Goal: Information Seeking & Learning: Learn about a topic

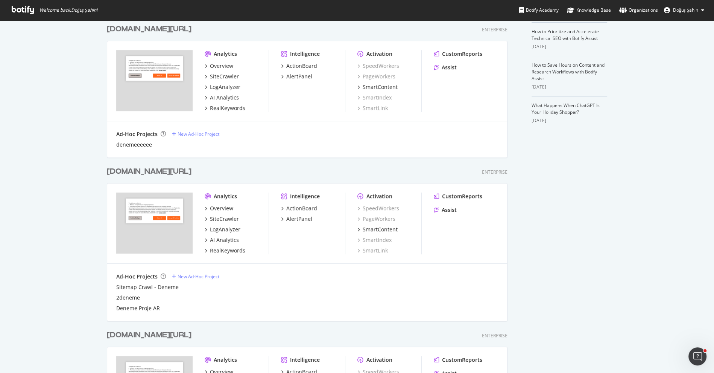
scroll to position [211, 0]
click at [228, 247] on div "RealKeywords" at bounding box center [227, 249] width 35 height 8
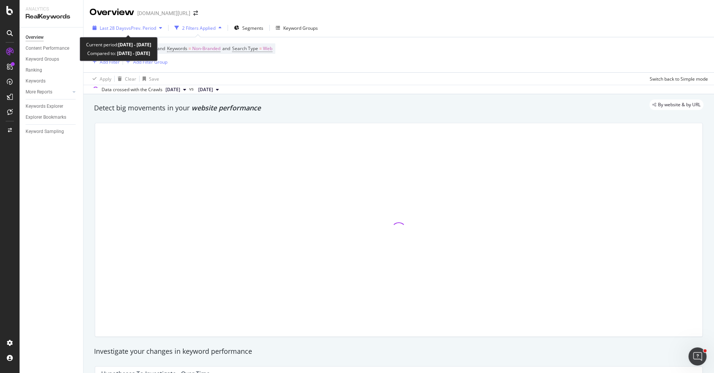
click at [144, 28] on span "vs Prev. Period" at bounding box center [141, 28] width 30 height 6
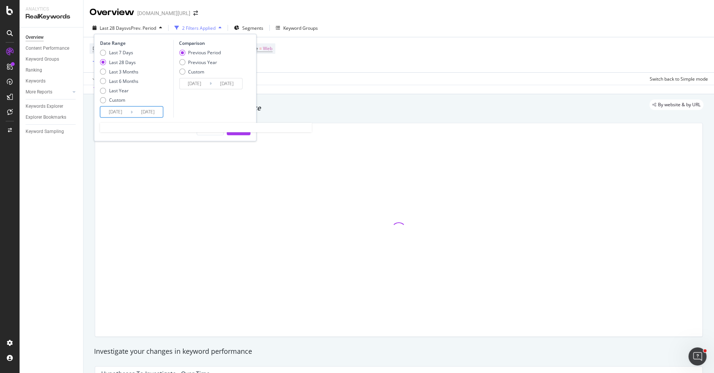
click at [120, 108] on input "2025/09/07" at bounding box center [115, 112] width 30 height 11
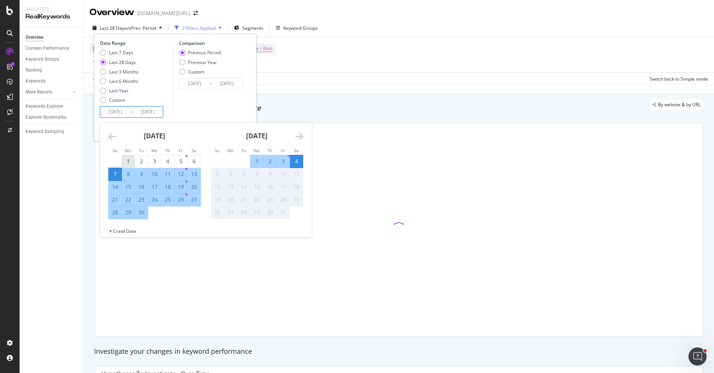
drag, startPoint x: 130, startPoint y: 157, endPoint x: 130, endPoint y: 167, distance: 9.4
click at [130, 157] on div "1" at bounding box center [128, 161] width 13 height 8
type input "2025/09/01"
type input "2025/07/29"
type input "2025/08/31"
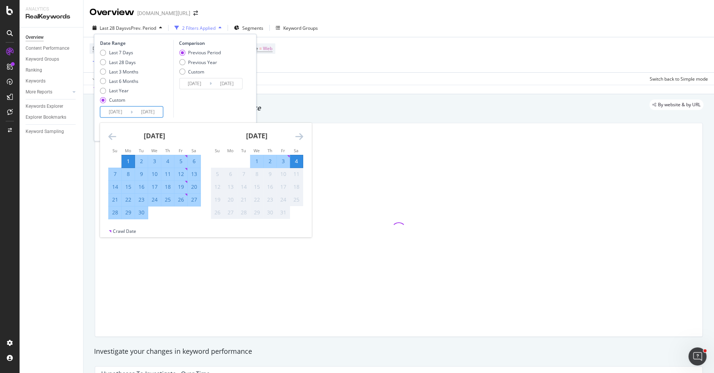
click at [141, 215] on div "30" at bounding box center [141, 212] width 13 height 8
type input "2025/09/30"
type input "2025/08/02"
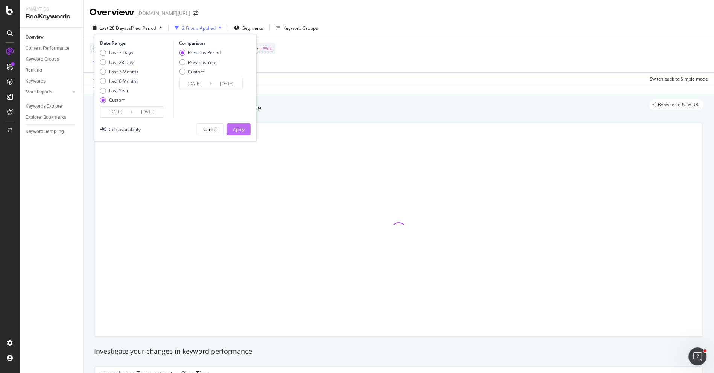
click at [236, 130] on div "Apply" at bounding box center [239, 129] width 12 height 6
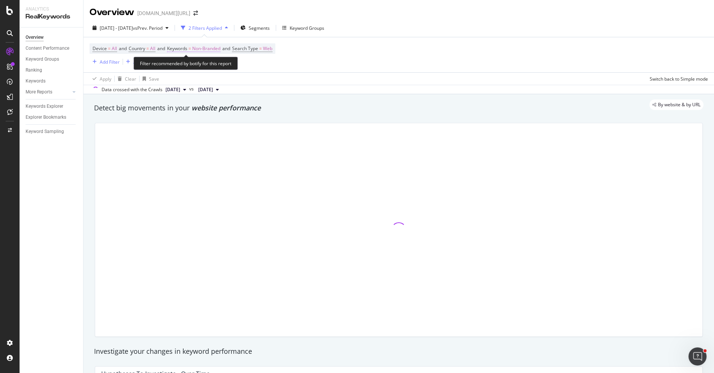
click at [201, 48] on span "Non-Branded" at bounding box center [206, 48] width 28 height 11
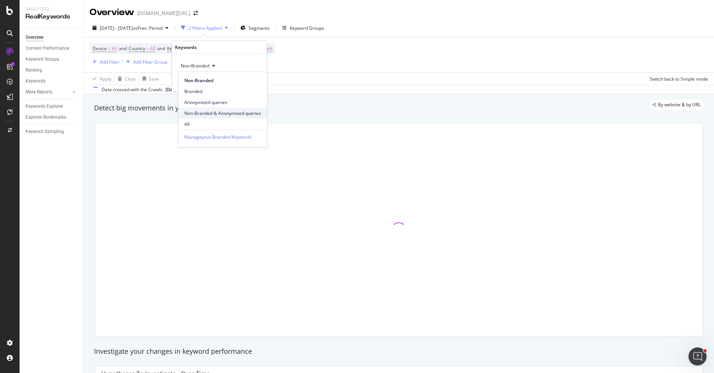
click at [215, 110] on span "Non-Branded & Anonymized queries" at bounding box center [222, 113] width 77 height 7
click at [256, 81] on div "Apply" at bounding box center [261, 81] width 12 height 6
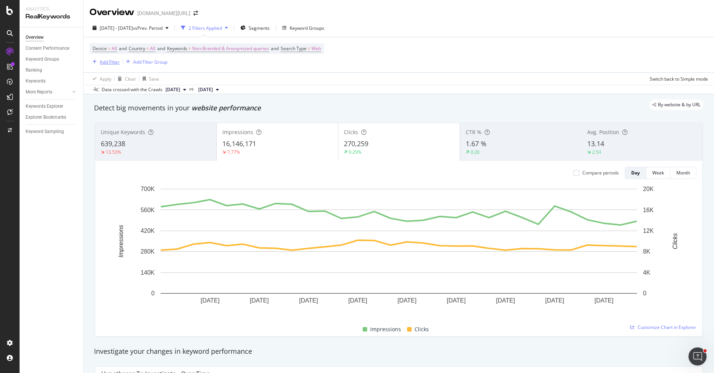
click at [110, 61] on div "Add Filter" at bounding box center [110, 62] width 20 height 6
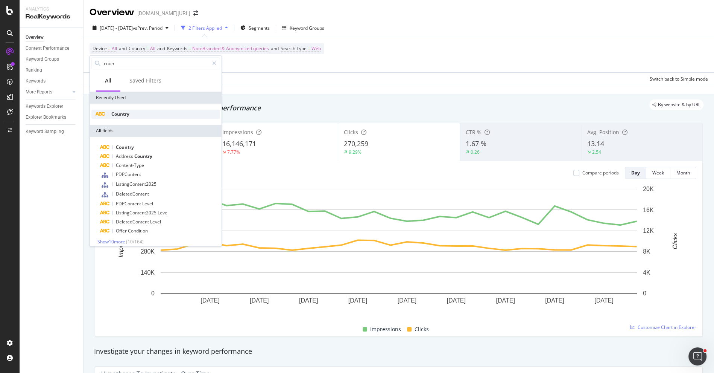
type input "coun"
click at [145, 112] on div "Country" at bounding box center [155, 114] width 129 height 9
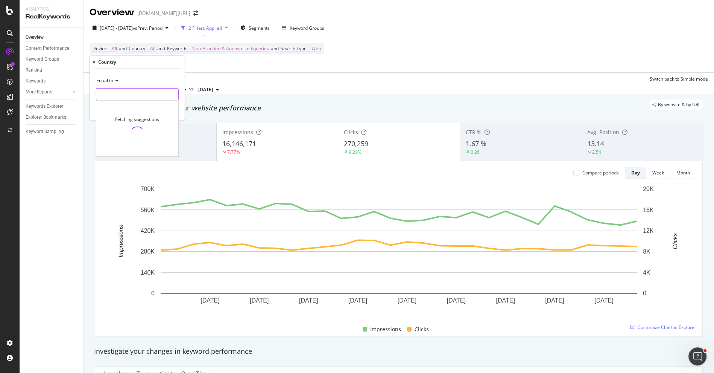
click at [122, 90] on input "text" at bounding box center [137, 94] width 82 height 12
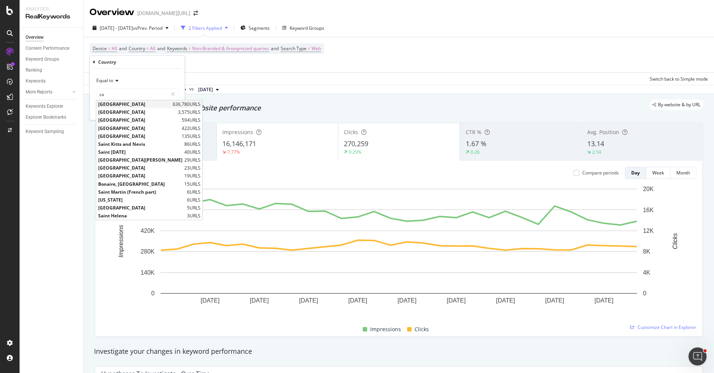
click at [120, 105] on span "[GEOGRAPHIC_DATA]" at bounding box center [134, 104] width 73 height 6
type input "[GEOGRAPHIC_DATA]"
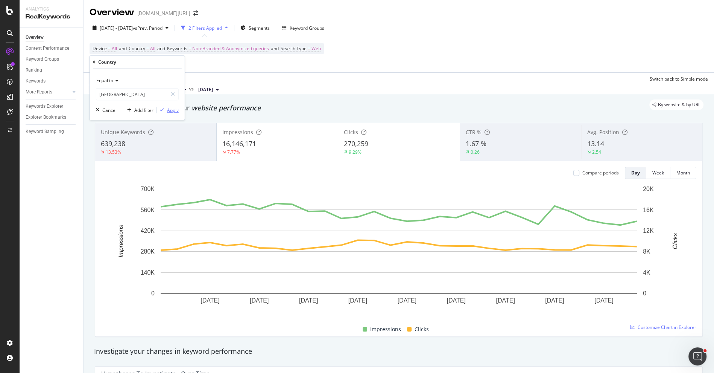
click at [172, 108] on div "Apply" at bounding box center [173, 110] width 12 height 6
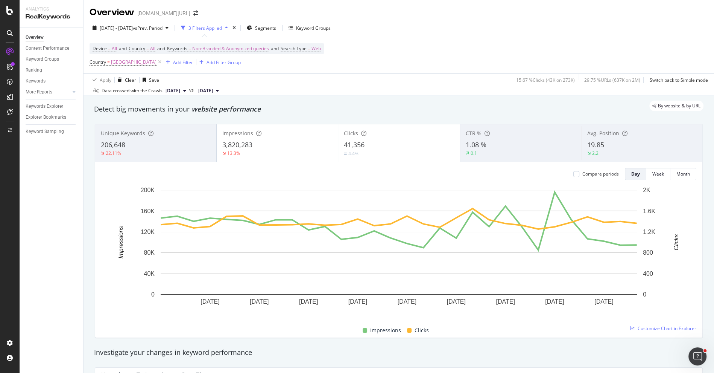
click at [276, 142] on div "3,820,283" at bounding box center [277, 145] width 110 height 10
click at [276, 30] on span "Segments" at bounding box center [265, 28] width 21 height 6
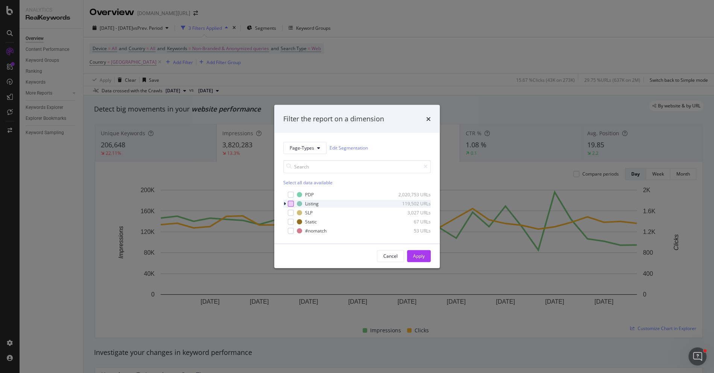
click at [291, 201] on div "modal" at bounding box center [291, 203] width 6 height 6
click at [413, 253] on div "Apply" at bounding box center [419, 256] width 12 height 6
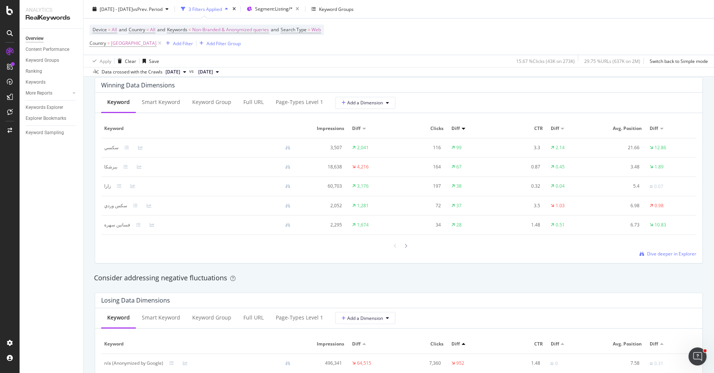
scroll to position [857, 0]
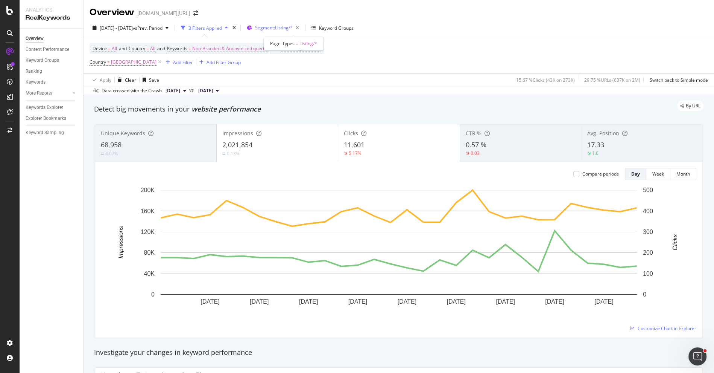
click at [291, 27] on span "Segment: Listing/*" at bounding box center [274, 27] width 38 height 6
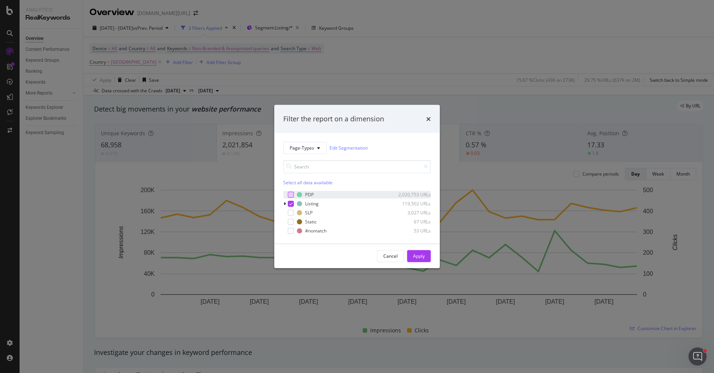
click at [290, 195] on div "modal" at bounding box center [291, 194] width 6 height 6
click at [290, 202] on icon "modal" at bounding box center [290, 203] width 3 height 4
click at [414, 257] on div "Apply" at bounding box center [419, 256] width 12 height 6
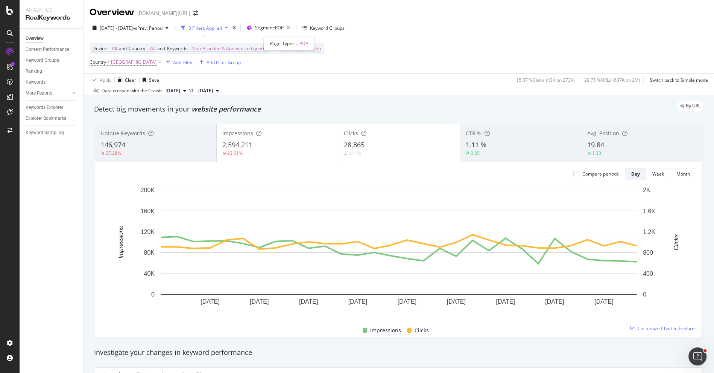
click at [284, 27] on span "Segment: PDP" at bounding box center [269, 27] width 29 height 6
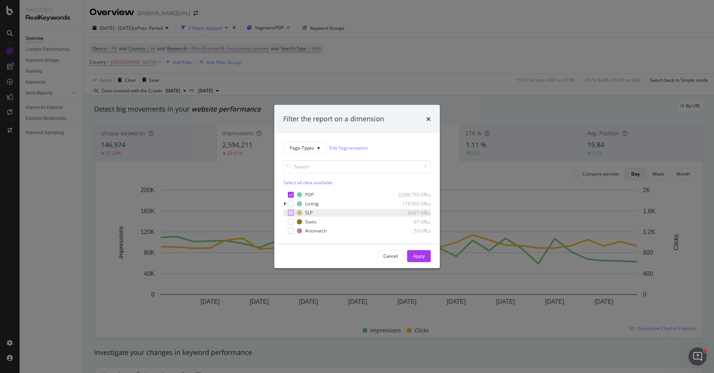
click at [289, 212] on div "modal" at bounding box center [291, 212] width 6 height 6
click at [289, 195] on icon "modal" at bounding box center [290, 194] width 3 height 4
click at [423, 255] on div "Apply" at bounding box center [419, 256] width 12 height 6
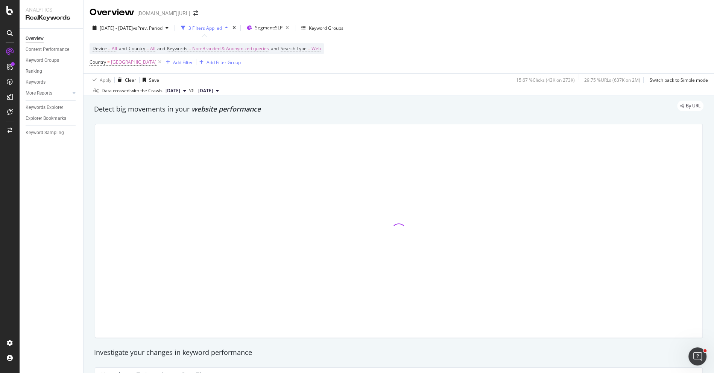
click at [293, 34] on div "2025 Sep. 1st - Sep. 30th vs Prev. Period 3 Filters Applied Segment: SLP Keywor…" at bounding box center [399, 29] width 631 height 15
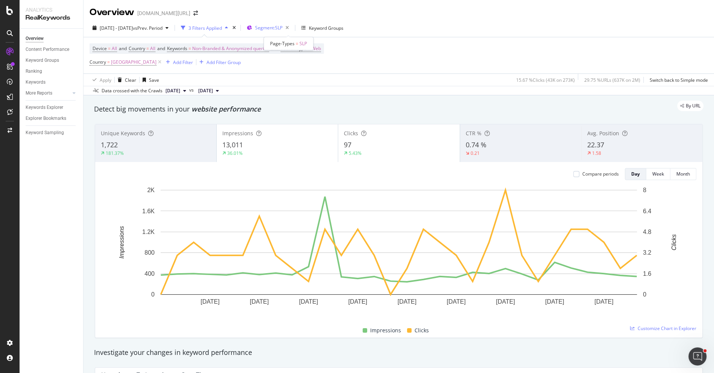
click at [283, 28] on span "Segment: SLP" at bounding box center [268, 27] width 27 height 6
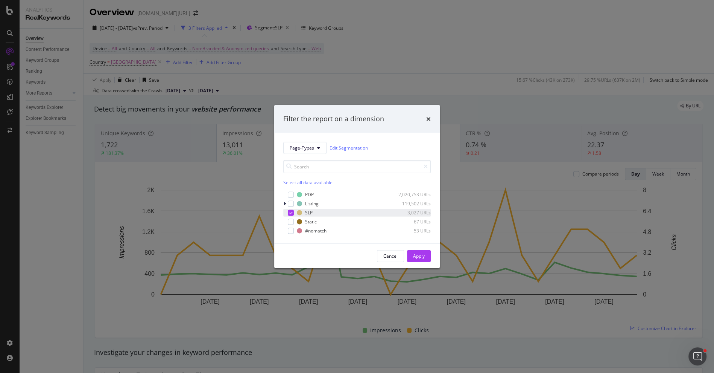
click at [291, 211] on icon "modal" at bounding box center [290, 212] width 3 height 4
click at [291, 221] on div "modal" at bounding box center [291, 221] width 6 height 6
click at [412, 254] on button "Apply" at bounding box center [419, 256] width 24 height 12
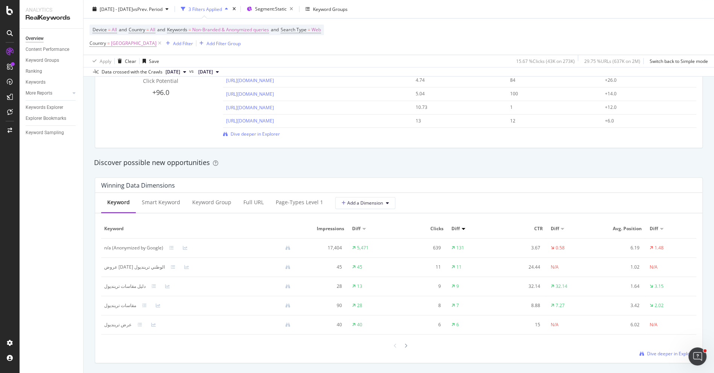
scroll to position [592, 0]
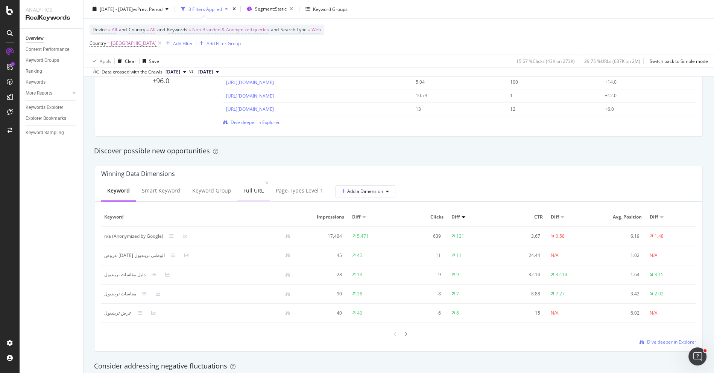
click at [243, 187] on div "Full URL" at bounding box center [253, 191] width 20 height 8
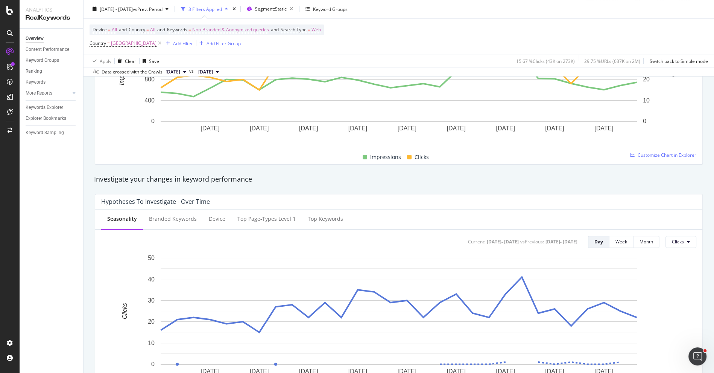
scroll to position [0, 0]
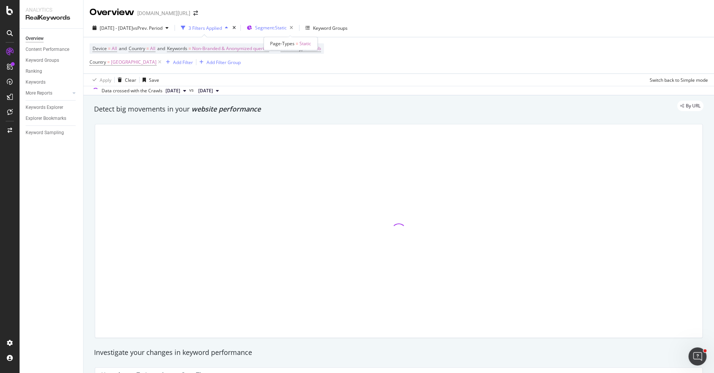
click at [287, 26] on span "Segment: Static" at bounding box center [271, 27] width 32 height 6
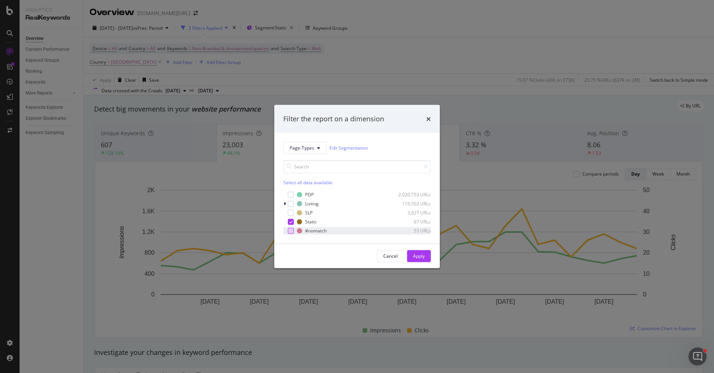
click at [291, 230] on div "modal" at bounding box center [291, 230] width 6 height 6
click at [291, 218] on div "modal" at bounding box center [291, 221] width 6 height 6
click at [417, 254] on div "Apply" at bounding box center [419, 256] width 12 height 6
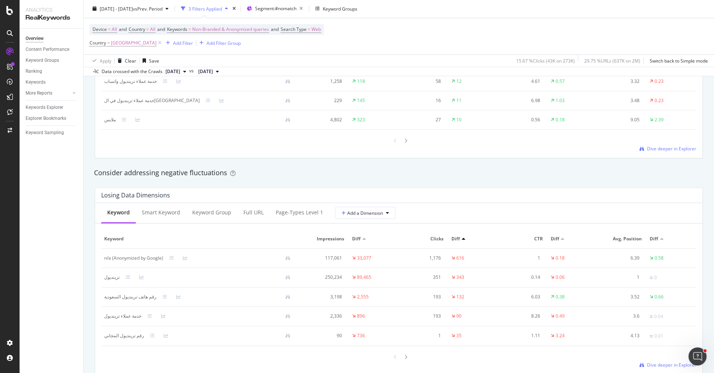
scroll to position [785, 0]
click at [256, 211] on div "Full URL" at bounding box center [253, 212] width 20 height 8
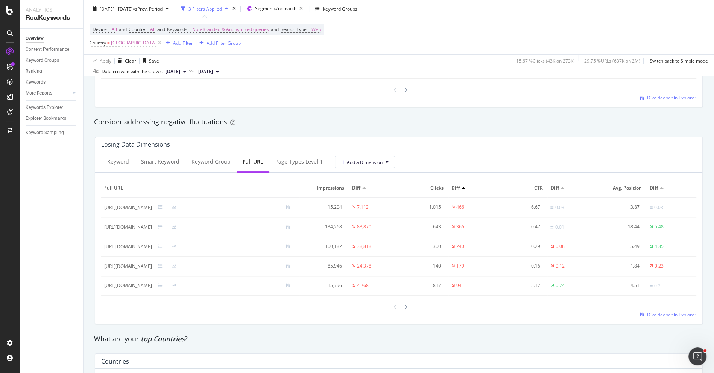
scroll to position [871, 0]
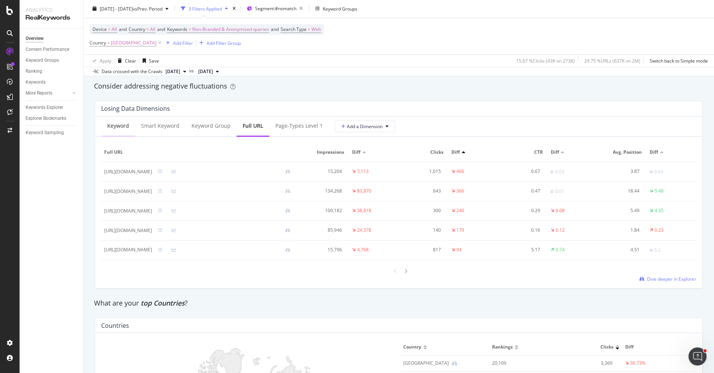
click at [119, 126] on div "Keyword" at bounding box center [118, 126] width 22 height 8
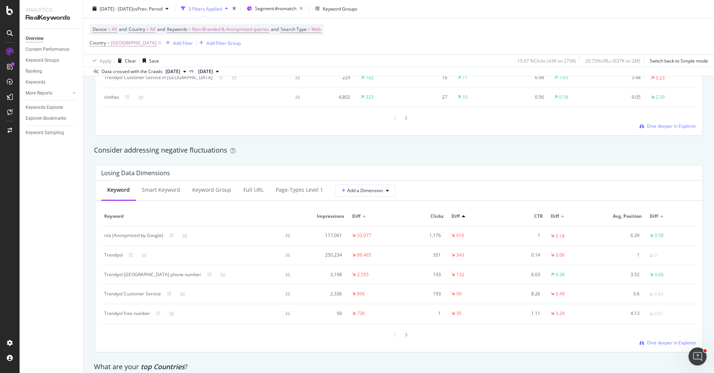
scroll to position [810, 0]
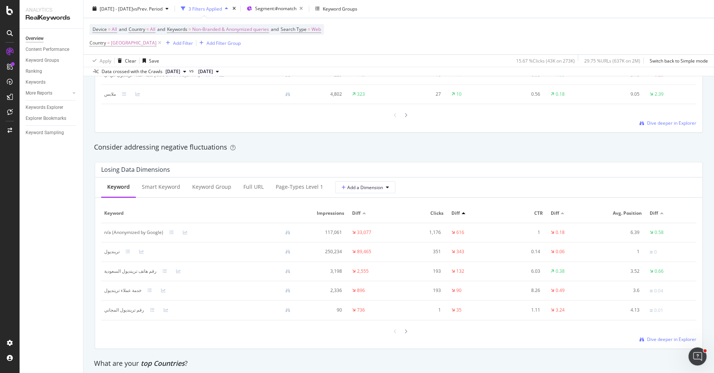
click at [385, 147] on div "Consider addressing negative fluctuations" at bounding box center [399, 147] width 610 height 10
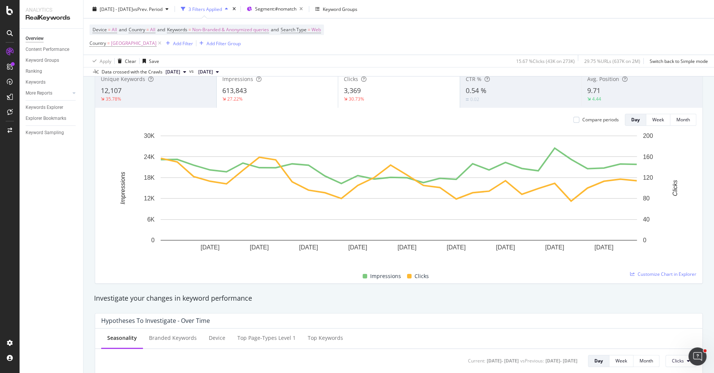
scroll to position [0, 0]
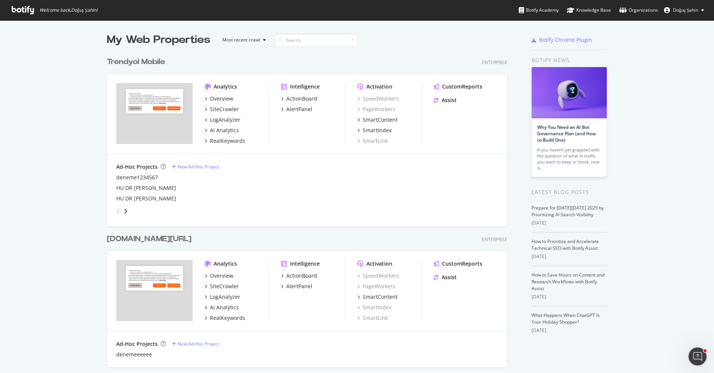
scroll to position [212, 0]
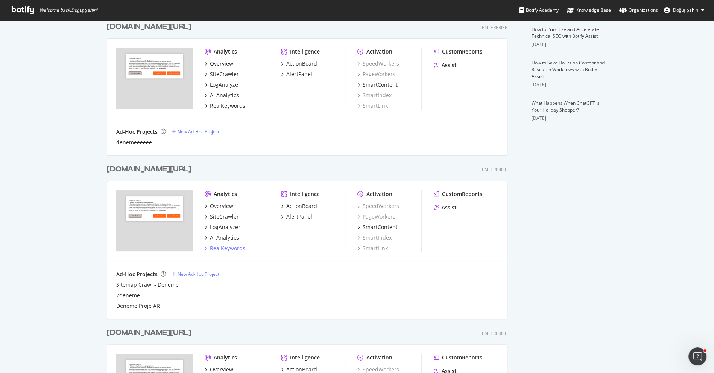
click at [230, 249] on div "RealKeywords" at bounding box center [227, 248] width 35 height 8
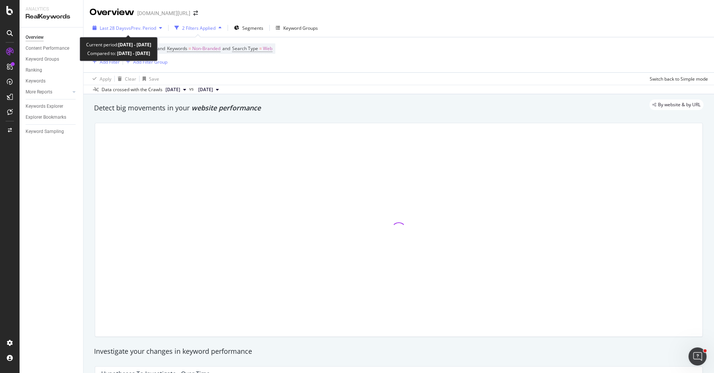
click at [137, 28] on span "vs Prev. Period" at bounding box center [141, 28] width 30 height 6
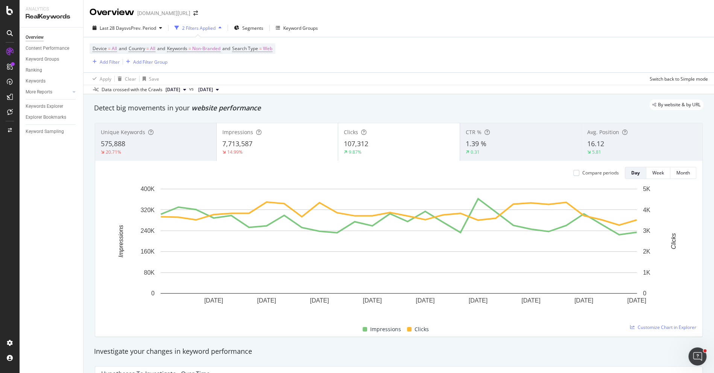
click at [380, 88] on div "Data crossed with the Crawls [DATE] vs [DATE]" at bounding box center [399, 89] width 631 height 9
click at [323, 142] on div "7,713,587" at bounding box center [277, 144] width 110 height 10
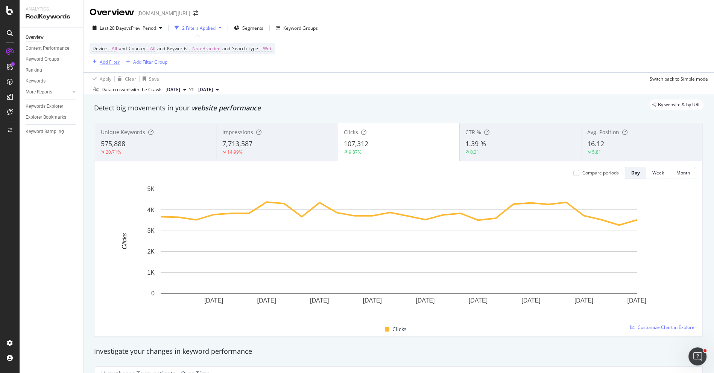
click at [105, 64] on div "Add Filter" at bounding box center [110, 62] width 20 height 6
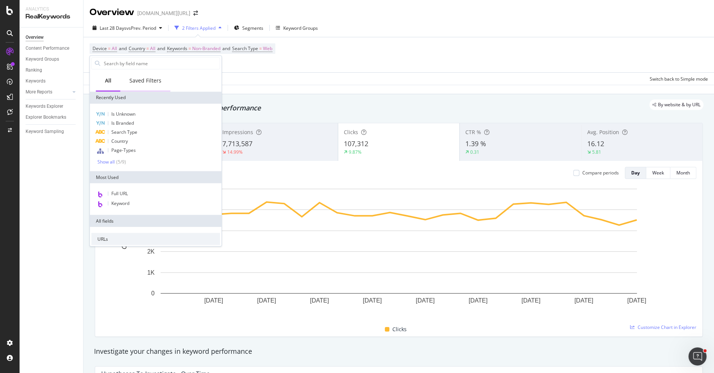
click at [142, 71] on div "Saved Filters" at bounding box center [145, 81] width 50 height 21
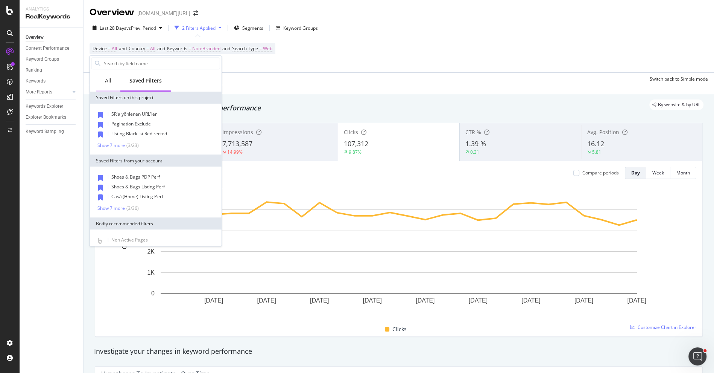
click at [109, 80] on div "All" at bounding box center [108, 81] width 6 height 8
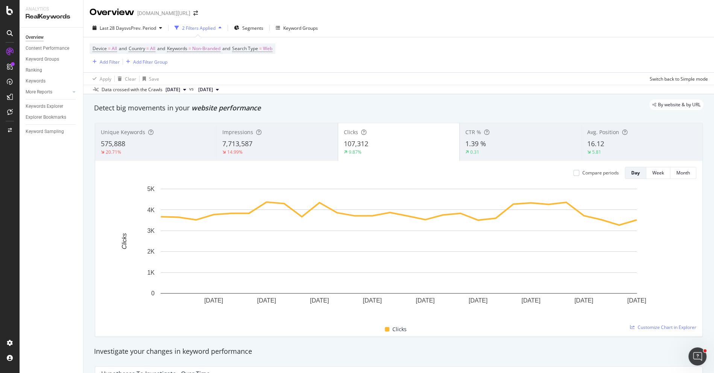
click at [310, 79] on div "Apply Clear Save Switch back to Simple mode" at bounding box center [399, 78] width 631 height 12
click at [144, 48] on span "Country" at bounding box center [137, 48] width 17 height 6
click at [146, 61] on div "All" at bounding box center [178, 66] width 83 height 12
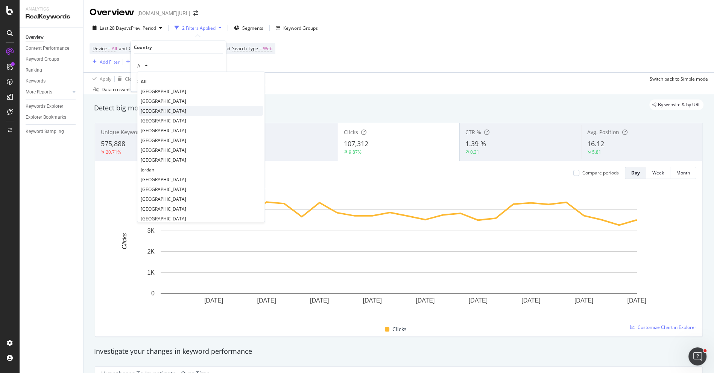
click at [169, 111] on div "[GEOGRAPHIC_DATA]" at bounding box center [201, 111] width 124 height 10
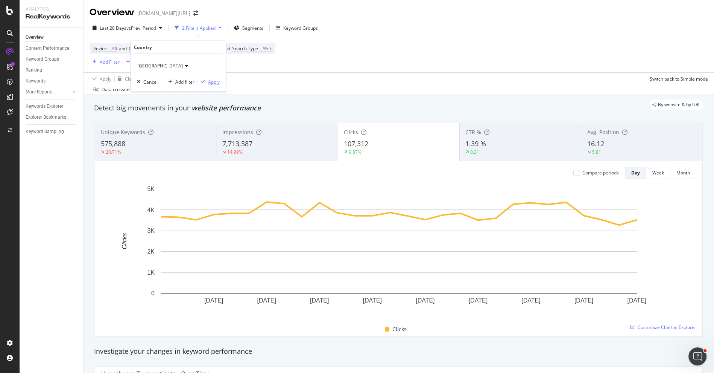
click at [219, 82] on div "Apply" at bounding box center [214, 81] width 12 height 6
